Goal: Information Seeking & Learning: Learn about a topic

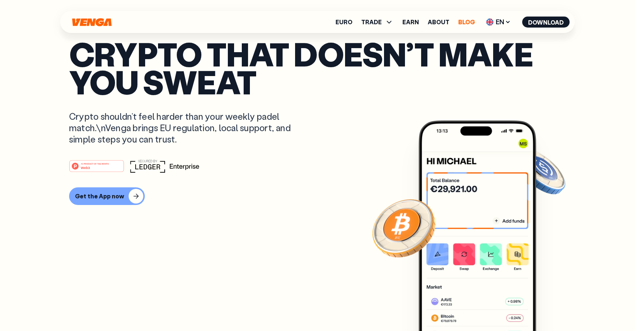
click at [466, 25] on link "Blog" at bounding box center [466, 22] width 17 height 6
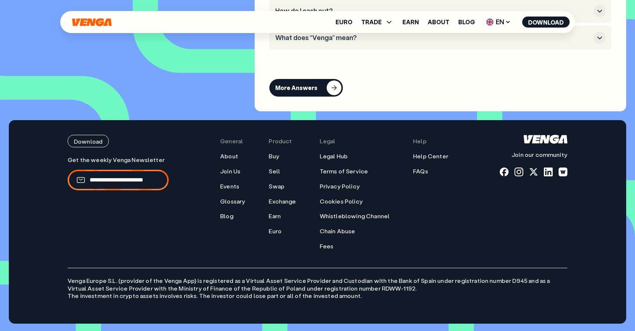
scroll to position [3423, 0]
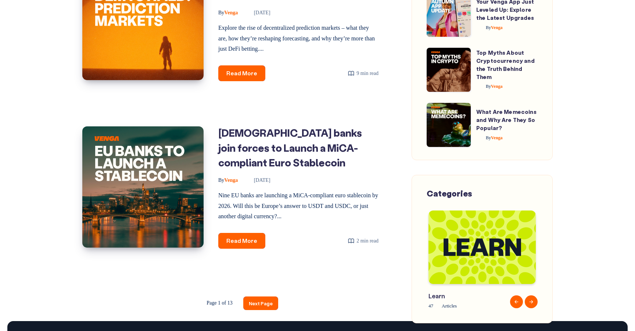
scroll to position [1252, 0]
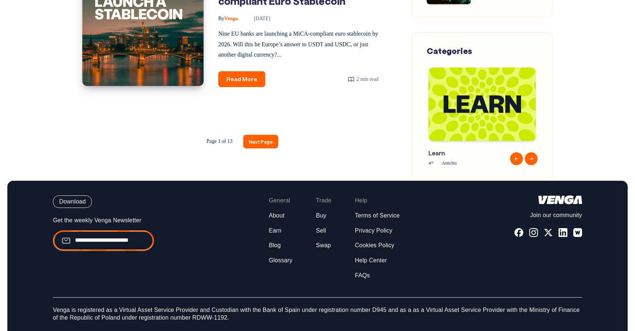
scroll to position [1252, 0]
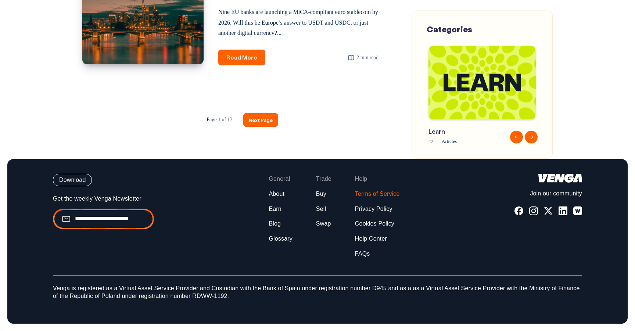
drag, startPoint x: 402, startPoint y: 194, endPoint x: 362, endPoint y: 197, distance: 39.4
click at [362, 197] on div "Download Join our community General About Earn Blog" at bounding box center [317, 216] width 529 height 84
click at [355, 196] on link "Terms of Service" at bounding box center [377, 194] width 45 height 8
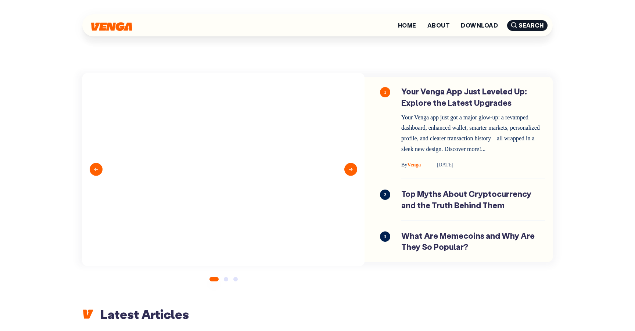
scroll to position [0, 0]
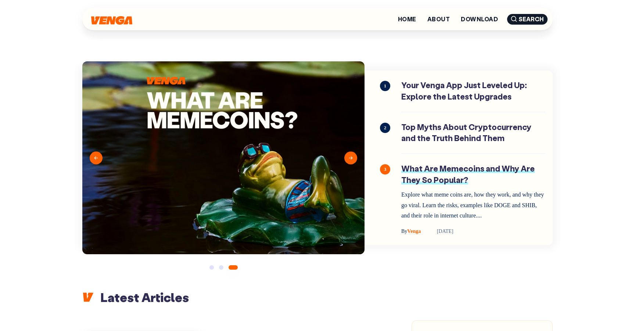
scroll to position [7, 0]
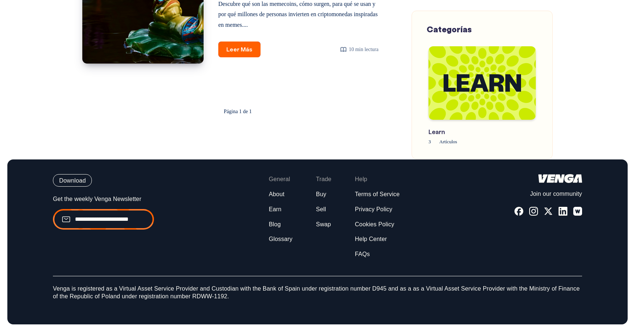
scroll to position [691, 0]
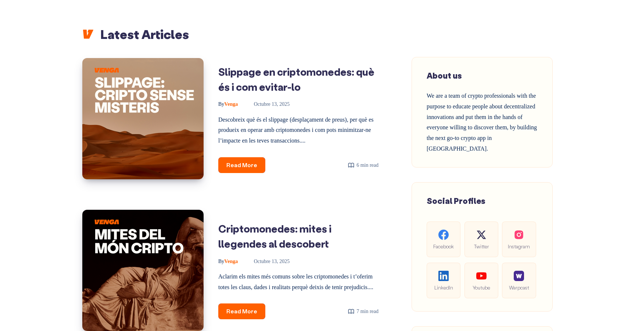
scroll to position [271, 0]
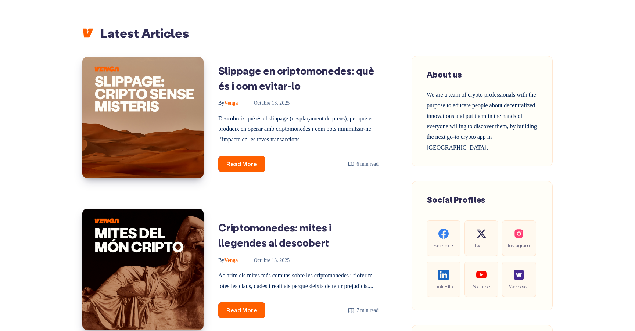
click at [454, 77] on span "About us" at bounding box center [443, 74] width 35 height 11
copy div "About us"
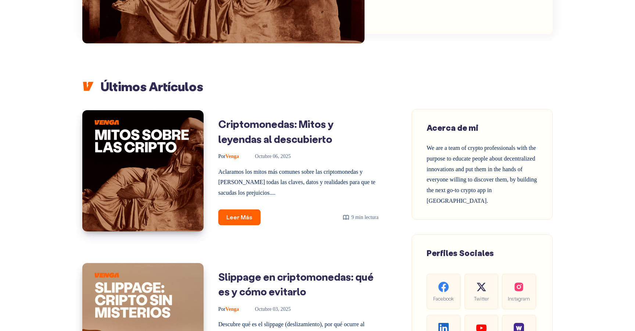
scroll to position [219, 0]
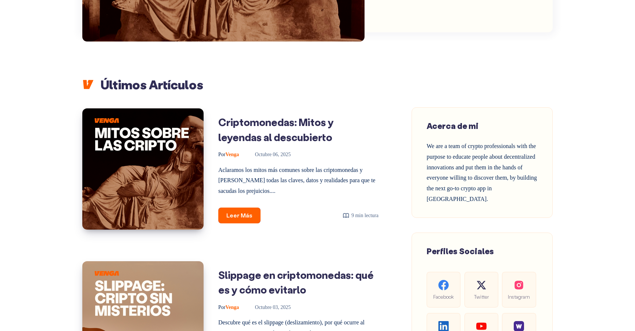
click at [457, 127] on span "Acerca de mi" at bounding box center [452, 125] width 52 height 11
copy div "Acerca de mi"
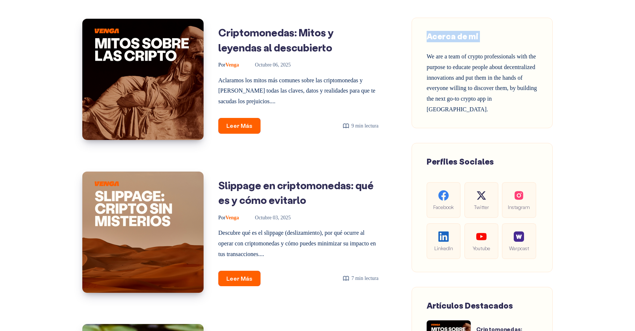
scroll to position [312, 0]
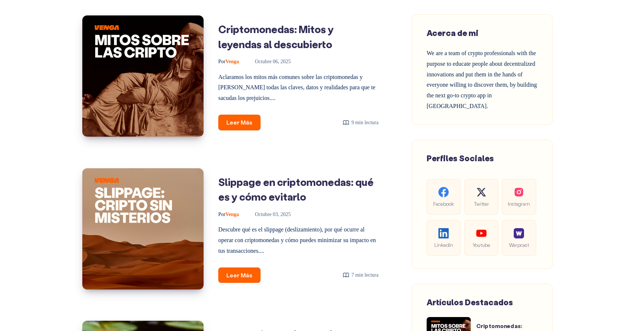
click at [445, 160] on span "Perfiles Sociales" at bounding box center [459, 158] width 67 height 11
copy div "Perfiles Sociales"
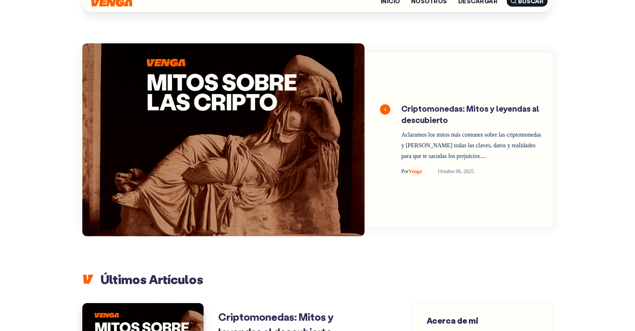
scroll to position [0, 0]
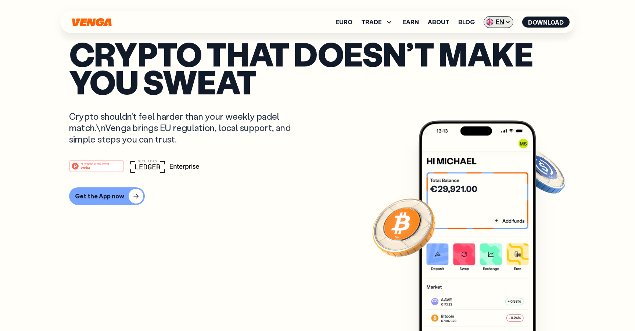
click at [502, 19] on span "EN" at bounding box center [498, 22] width 30 height 12
click at [487, 63] on div "Català - CAT" at bounding box center [480, 64] width 40 height 7
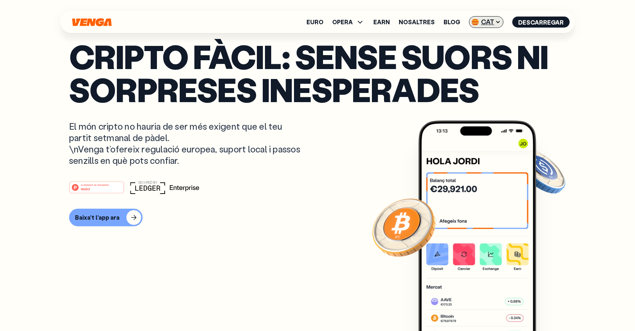
click at [492, 23] on span "CAT" at bounding box center [486, 22] width 35 height 12
click at [486, 39] on div "English - EN" at bounding box center [468, 36] width 36 height 7
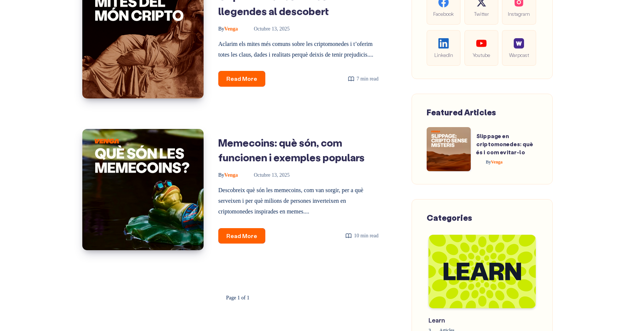
scroll to position [524, 0]
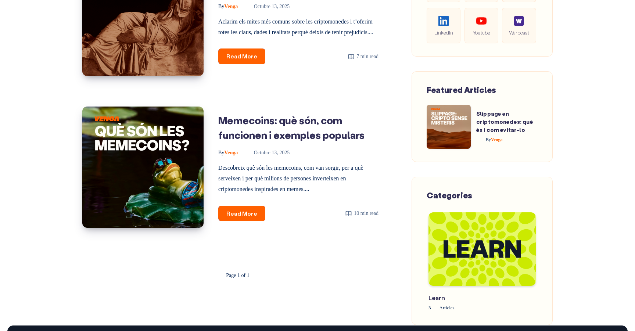
click at [458, 89] on span "Featured Articles" at bounding box center [460, 89] width 69 height 11
copy div "Featured Articles"
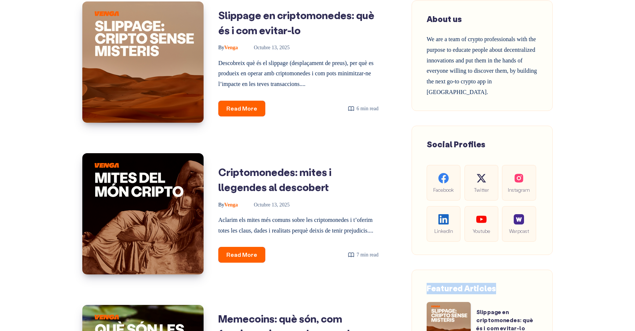
scroll to position [326, 0]
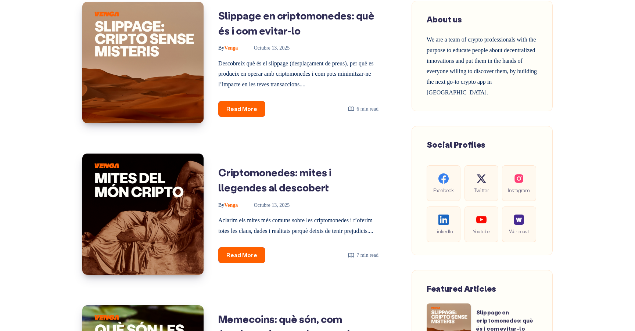
click at [444, 142] on span "Social Profiles" at bounding box center [455, 144] width 59 height 11
copy div "Social Profiles"
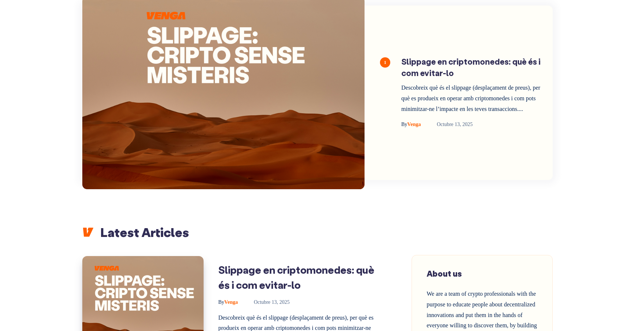
scroll to position [76, 0]
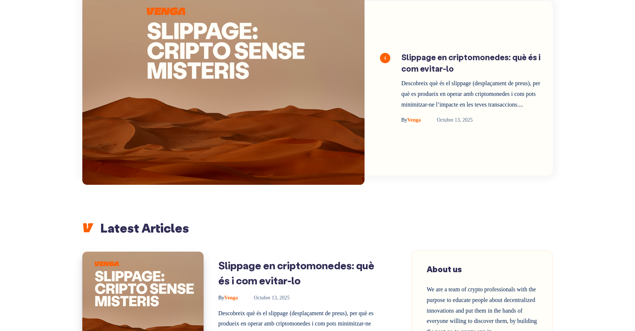
click at [130, 234] on h2 "Latest Articles" at bounding box center [317, 228] width 470 height 16
copy div "Latest Articles"
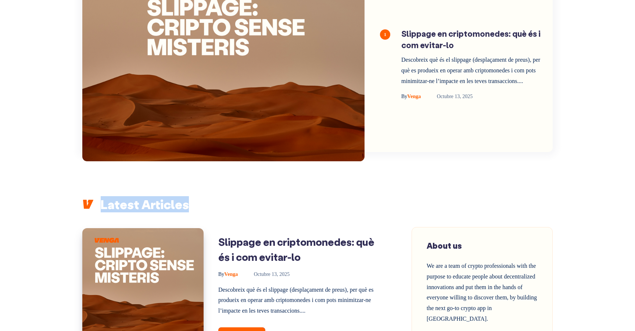
scroll to position [0, 0]
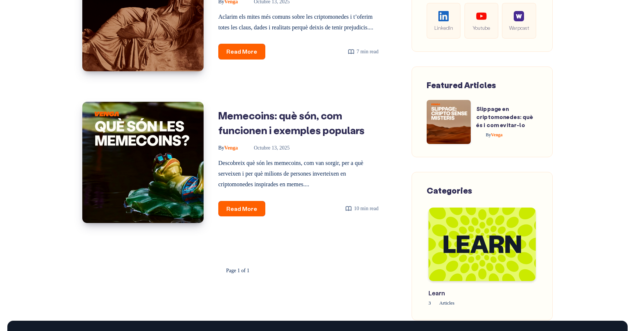
scroll to position [530, 0]
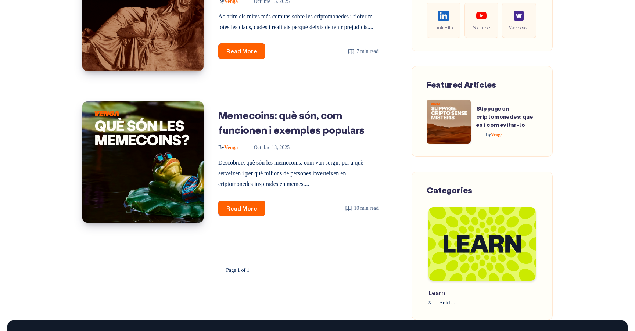
click at [441, 84] on span "Featured Articles" at bounding box center [460, 84] width 69 height 11
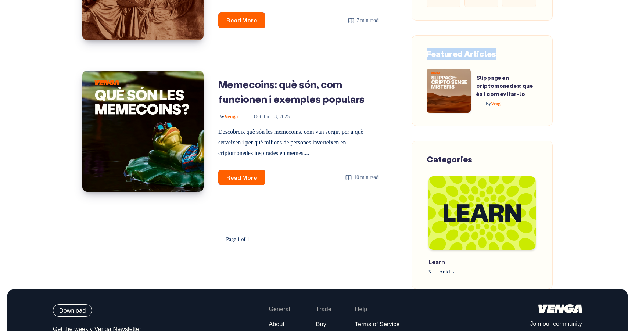
scroll to position [567, 0]
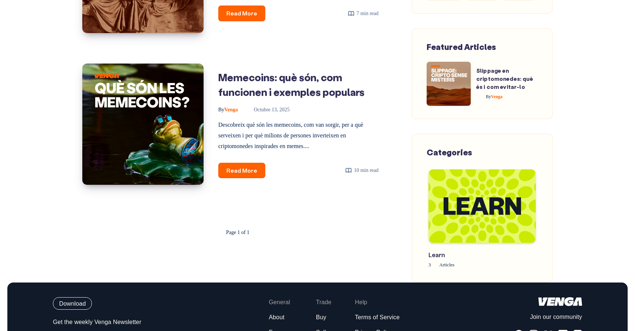
click at [439, 156] on span "Categories" at bounding box center [449, 152] width 46 height 11
copy span "Categories"
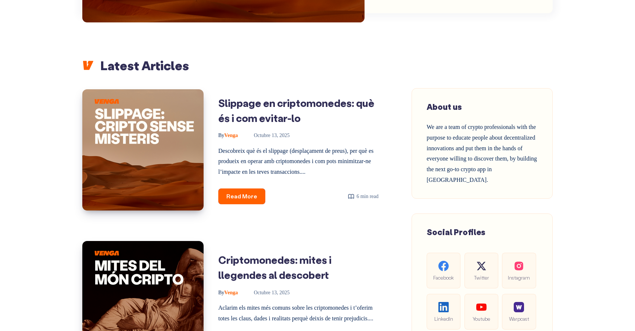
scroll to position [0, 0]
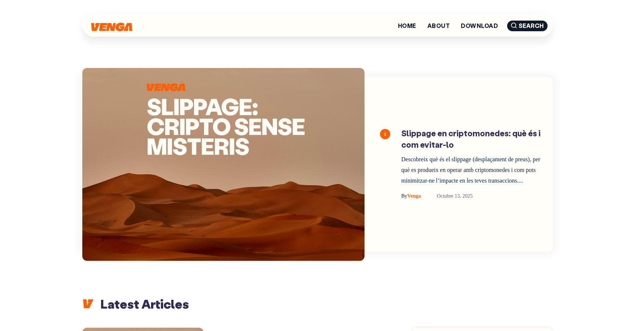
click at [521, 65] on section "By Venga 6 min read 1 Slippage en criptomonedes: què és i com evitar-lo By" at bounding box center [317, 159] width 470 height 230
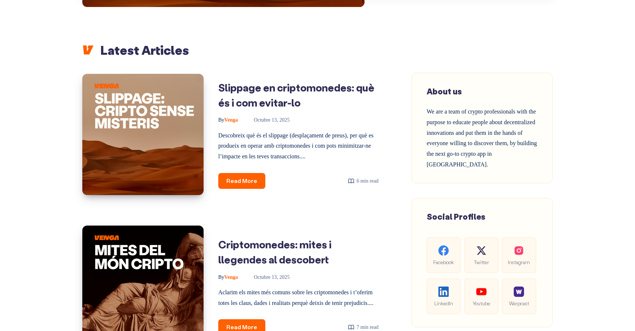
scroll to position [270, 0]
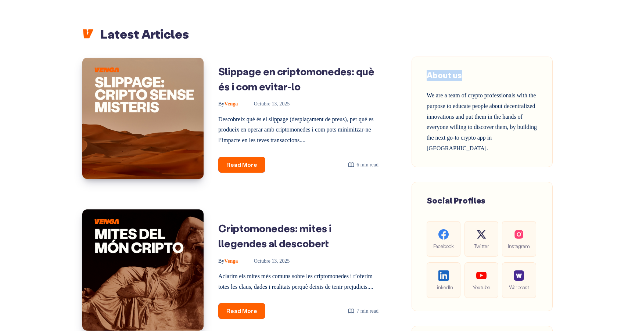
drag, startPoint x: 425, startPoint y: 75, endPoint x: 502, endPoint y: 75, distance: 76.8
click at [502, 75] on div "About us We are a team of crypto professionals with the purpose to educate peop…" at bounding box center [481, 112] width 141 height 111
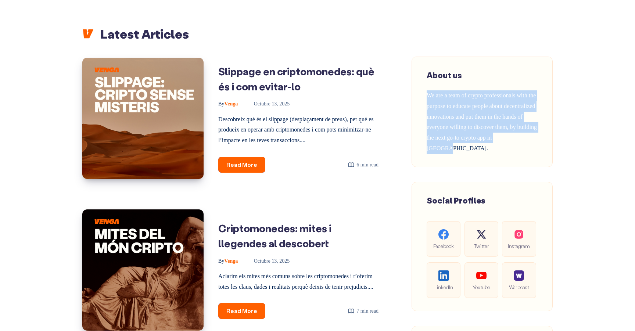
drag, startPoint x: 429, startPoint y: 88, endPoint x: 510, endPoint y: 160, distance: 108.5
click at [510, 160] on div "About us We are a team of crypto professionals with the purpose to educate peop…" at bounding box center [481, 112] width 141 height 111
click at [512, 102] on span "We are a team of crypto professionals with the purpose to educate people about …" at bounding box center [481, 121] width 110 height 59
drag, startPoint x: 427, startPoint y: 73, endPoint x: 477, endPoint y: 161, distance: 101.6
click at [477, 162] on div "About us We are a team of crypto professionals with the purpose to educate peop…" at bounding box center [481, 112] width 141 height 111
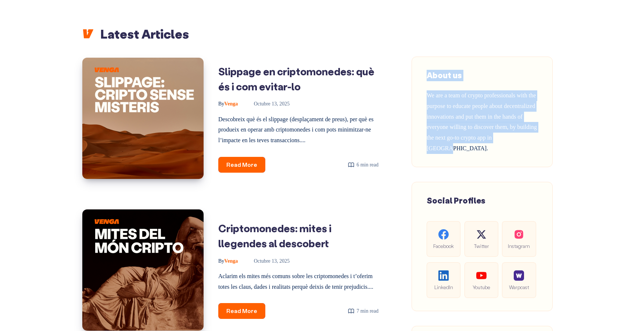
click at [451, 80] on span "About us" at bounding box center [443, 75] width 35 height 11
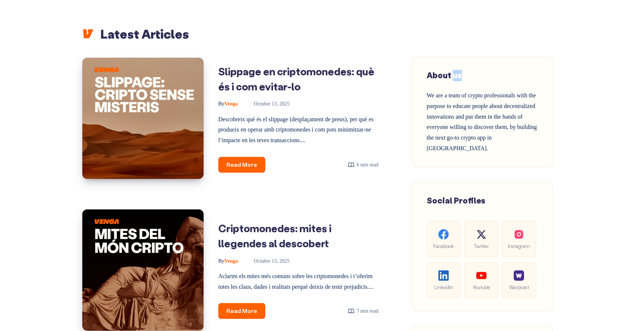
click at [451, 80] on span "About us" at bounding box center [443, 75] width 35 height 11
click at [437, 118] on span "We are a team of crypto professionals with the purpose to educate people about …" at bounding box center [481, 121] width 110 height 59
click at [339, 200] on div "Slippage en criptomonedes: què és i com evitar-lo Slippage en criptomonedes: qu…" at bounding box center [237, 270] width 311 height 426
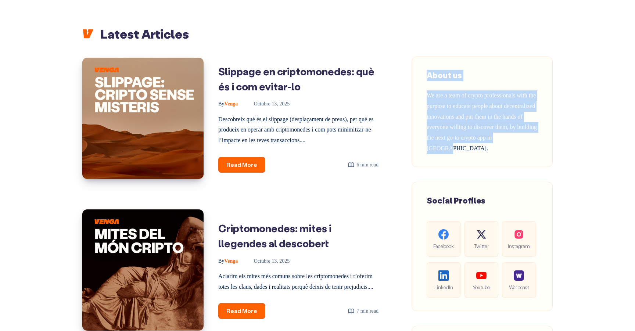
drag, startPoint x: 426, startPoint y: 75, endPoint x: 484, endPoint y: 157, distance: 100.3
click at [484, 157] on div "About us We are a team of crypto professionals with the purpose to educate peop…" at bounding box center [481, 112] width 141 height 111
click at [485, 147] on div "About us We are a team of crypto professionals with the purpose to educate peop…" at bounding box center [481, 112] width 111 height 84
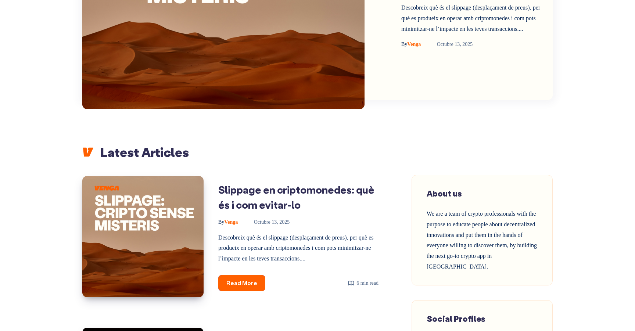
scroll to position [0, 0]
